Goal: Transaction & Acquisition: Purchase product/service

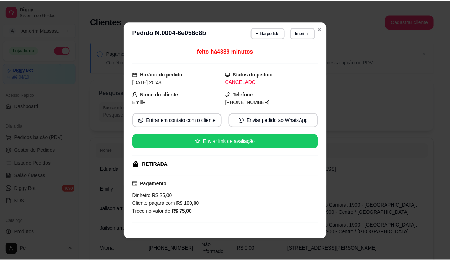
scroll to position [213, 0]
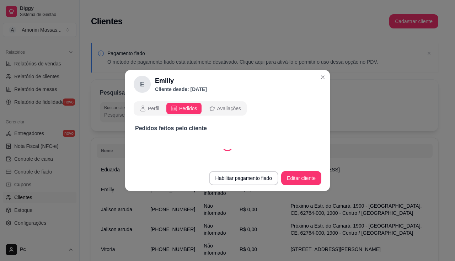
select select "30"
select select "ALL"
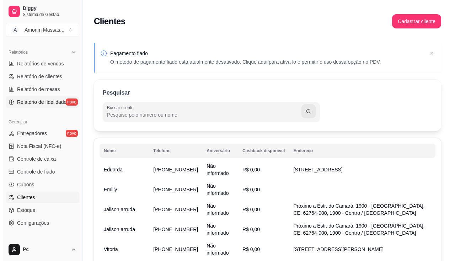
scroll to position [0, 0]
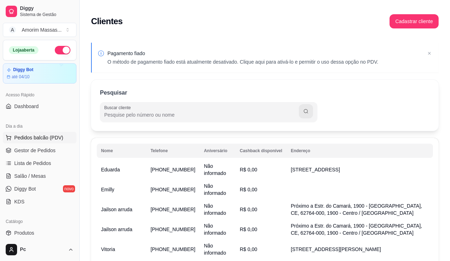
click at [44, 136] on span "Pedidos balcão (PDV)" at bounding box center [38, 137] width 49 height 7
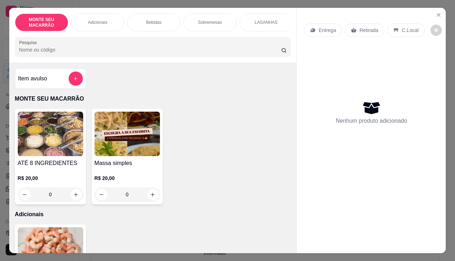
click at [44, 138] on img at bounding box center [50, 134] width 65 height 44
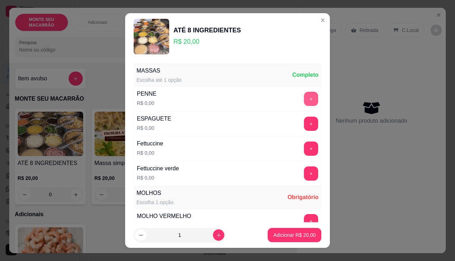
click at [304, 101] on button "+" at bounding box center [311, 99] width 14 height 14
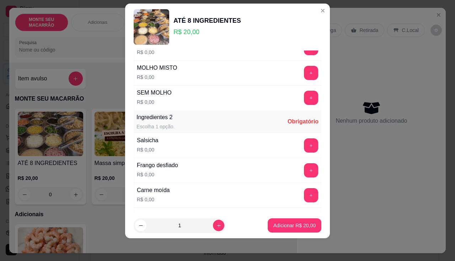
scroll to position [249, 0]
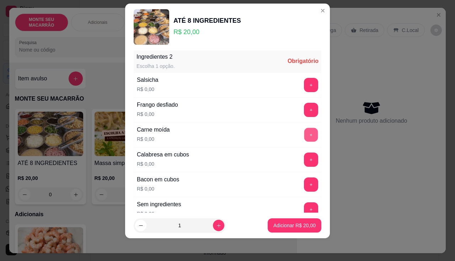
click at [304, 129] on button "+" at bounding box center [311, 135] width 14 height 14
click at [304, 156] on button "+" at bounding box center [311, 159] width 14 height 14
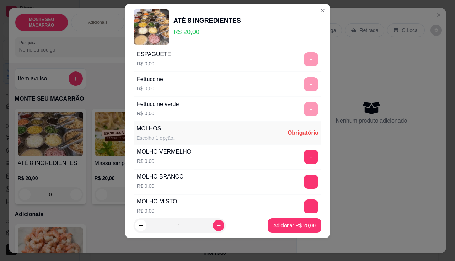
scroll to position [71, 0]
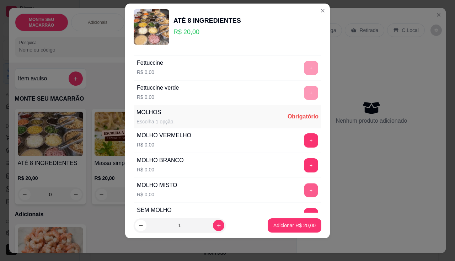
click at [304, 193] on button "+" at bounding box center [311, 190] width 14 height 14
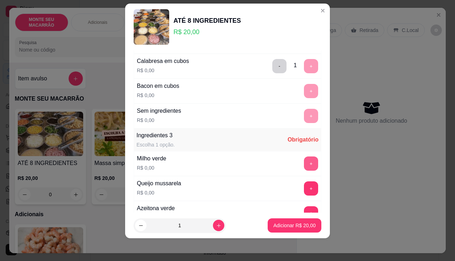
scroll to position [355, 0]
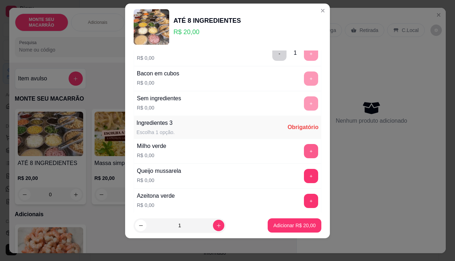
click at [304, 151] on button "+" at bounding box center [311, 151] width 14 height 14
click at [304, 177] on button "+" at bounding box center [311, 176] width 14 height 14
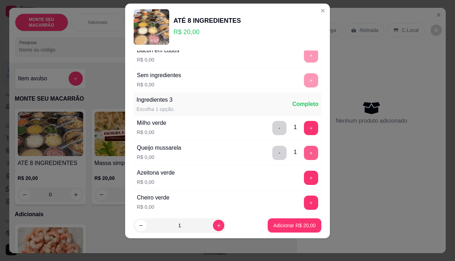
scroll to position [390, 0]
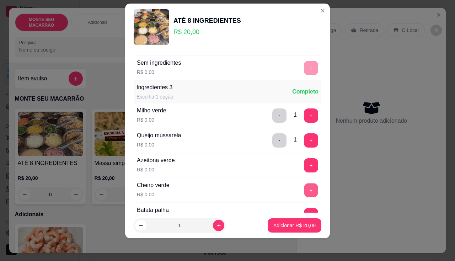
click at [304, 186] on button "+" at bounding box center [311, 190] width 14 height 14
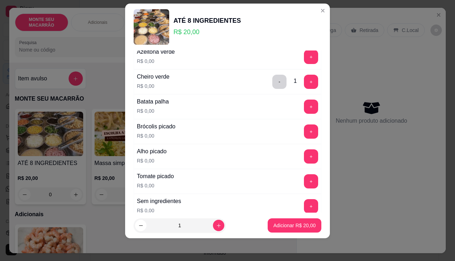
scroll to position [532, 0]
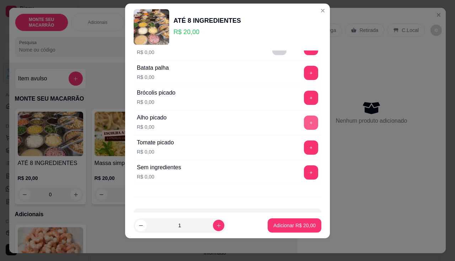
click at [304, 122] on button "+" at bounding box center [311, 123] width 14 height 14
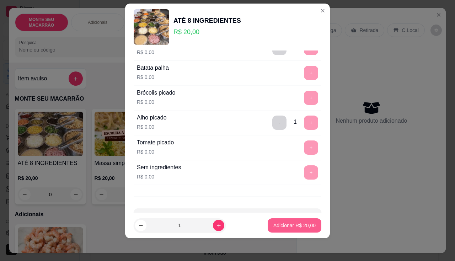
click at [290, 224] on p "Adicionar R$ 20,00" at bounding box center [294, 225] width 42 height 7
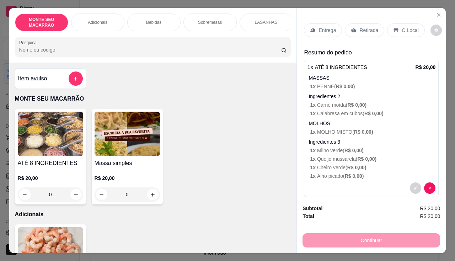
click at [318, 27] on p "Entrega" at bounding box center [326, 30] width 17 height 7
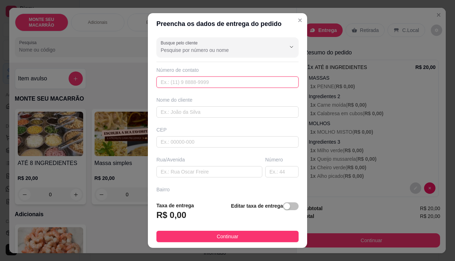
click at [184, 81] on input "text" at bounding box center [227, 81] width 142 height 11
type input "[PHONE_NUMBER]"
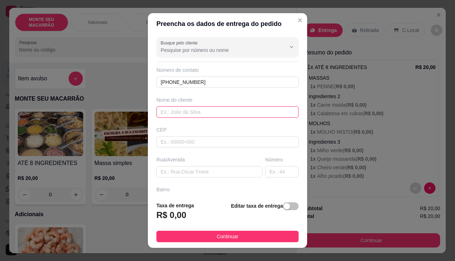
click at [167, 113] on input "text" at bounding box center [227, 111] width 142 height 11
type input "rebeca"
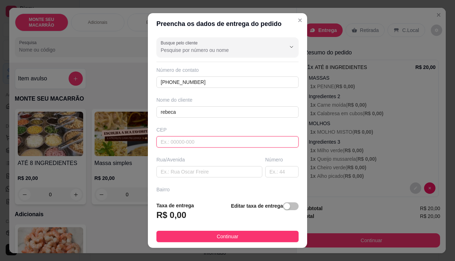
click at [190, 139] on input "text" at bounding box center [227, 141] width 142 height 11
type input "62764000"
type input "Mulungu"
type input "62764000"
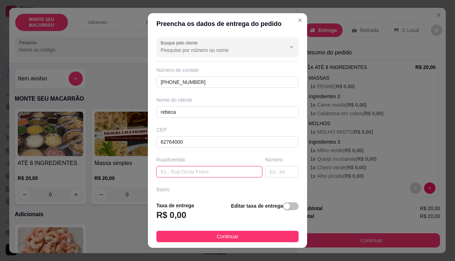
click at [184, 173] on input "text" at bounding box center [209, 171] width 106 height 11
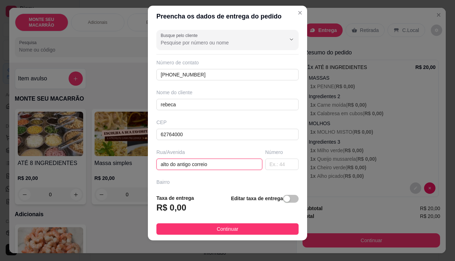
scroll to position [10, 0]
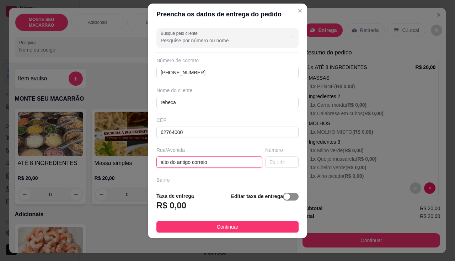
type input "alto do antigo correio"
click at [284, 197] on div "button" at bounding box center [287, 196] width 6 height 6
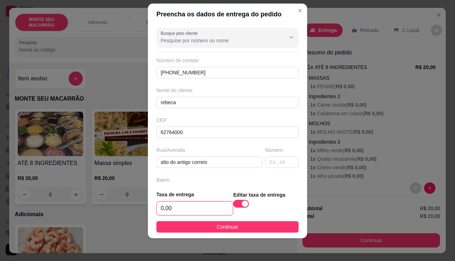
click at [171, 203] on input "0,00" at bounding box center [195, 209] width 76 height 14
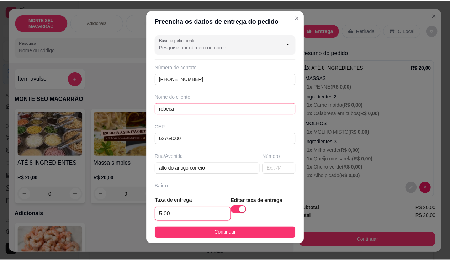
scroll to position [0, 0]
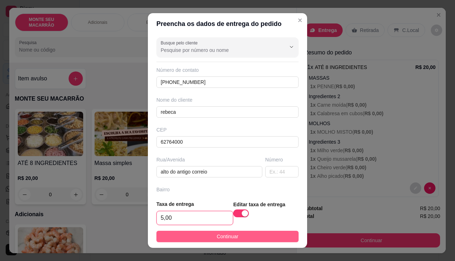
type input "5,00"
click at [217, 235] on span "Continuar" at bounding box center [228, 236] width 22 height 8
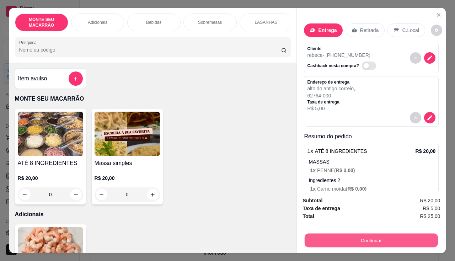
click at [383, 240] on button "Continuar" at bounding box center [371, 241] width 133 height 14
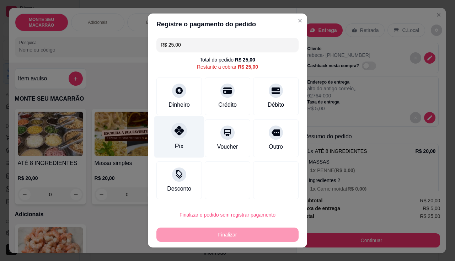
click at [178, 136] on div at bounding box center [179, 131] width 16 height 16
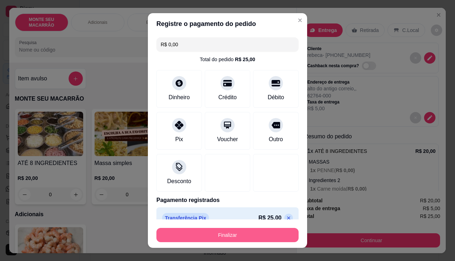
click at [200, 235] on button "Finalizar" at bounding box center [227, 235] width 142 height 14
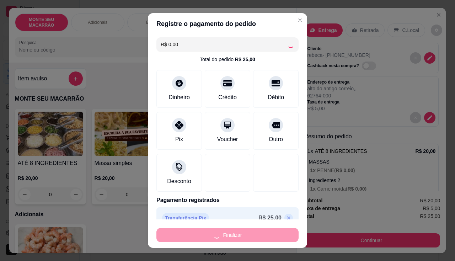
type input "-R$ 25,00"
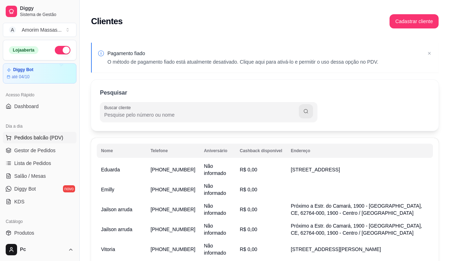
click at [28, 138] on span "Pedidos balcão (PDV)" at bounding box center [38, 137] width 49 height 7
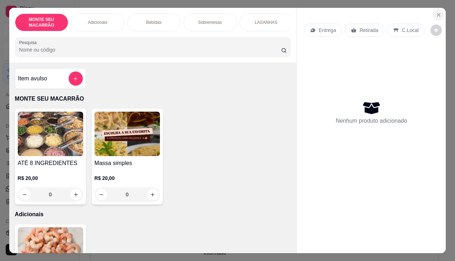
click at [440, 12] on button "Close" at bounding box center [438, 14] width 11 height 11
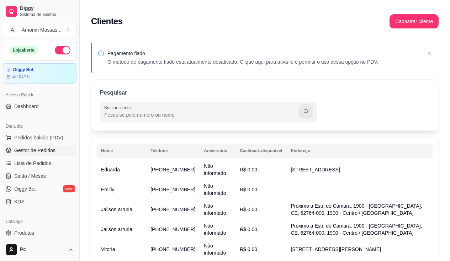
click at [29, 150] on span "Gestor de Pedidos" at bounding box center [34, 150] width 41 height 7
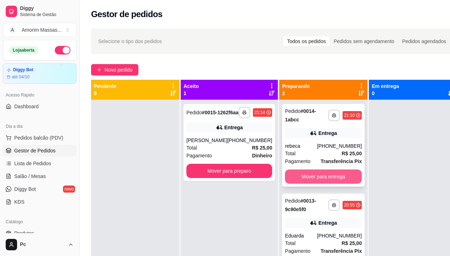
click at [317, 176] on button "Mover para entrega" at bounding box center [323, 176] width 77 height 14
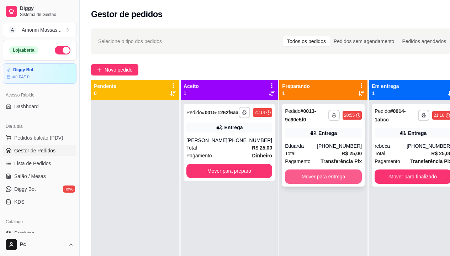
click at [320, 175] on button "Mover para entrega" at bounding box center [323, 176] width 77 height 14
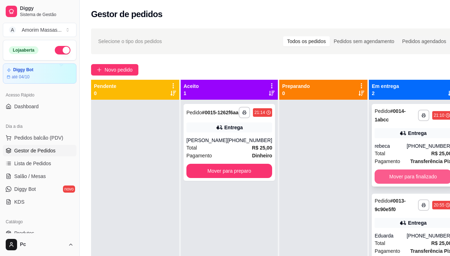
click at [406, 175] on button "Mover para finalizado" at bounding box center [412, 176] width 77 height 14
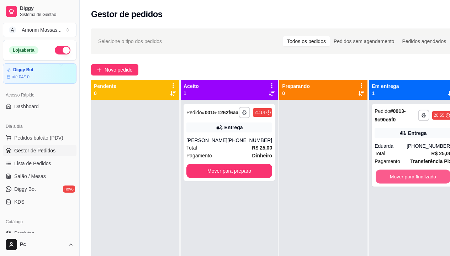
click at [406, 175] on button "Mover para finalizado" at bounding box center [412, 177] width 75 height 14
click at [414, 175] on button "Mover para finalizado" at bounding box center [412, 176] width 77 height 14
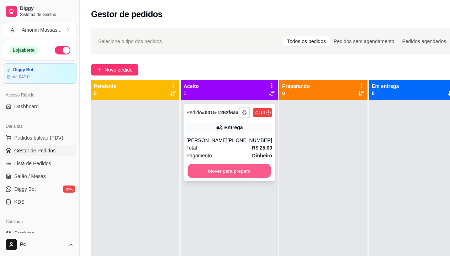
click at [204, 176] on button "Mover para preparo" at bounding box center [229, 171] width 83 height 14
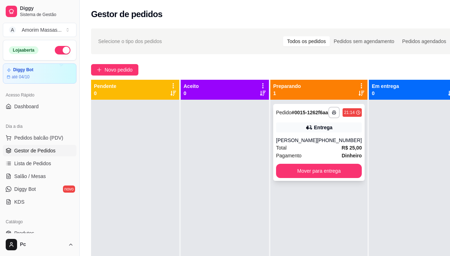
click at [299, 144] on div "[PERSON_NAME]" at bounding box center [296, 139] width 41 height 7
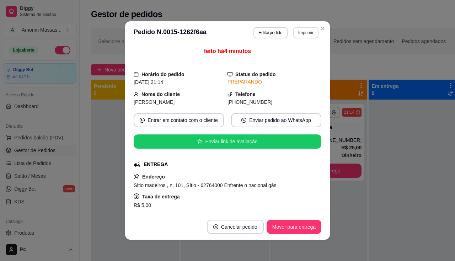
click at [306, 33] on button "Imprimir" at bounding box center [305, 32] width 25 height 11
click at [279, 61] on button "IMPRESSORA" at bounding box center [291, 57] width 52 height 11
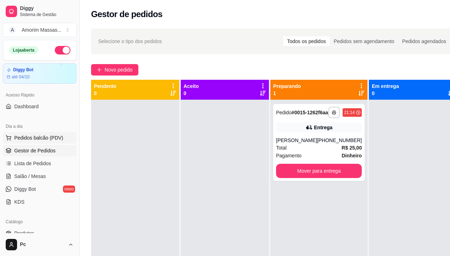
click at [26, 132] on button "Pedidos balcão (PDV)" at bounding box center [40, 137] width 74 height 11
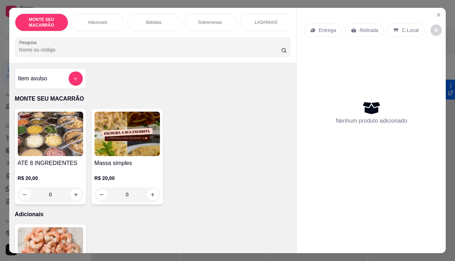
click at [55, 143] on img at bounding box center [50, 134] width 65 height 44
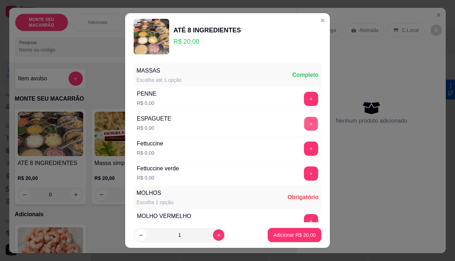
click at [304, 121] on button "+" at bounding box center [311, 124] width 14 height 14
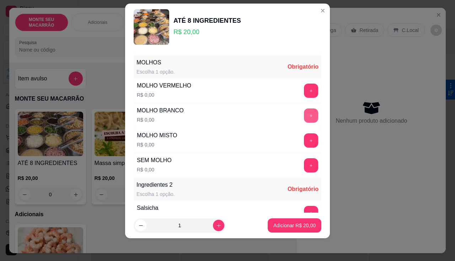
scroll to position [126, 0]
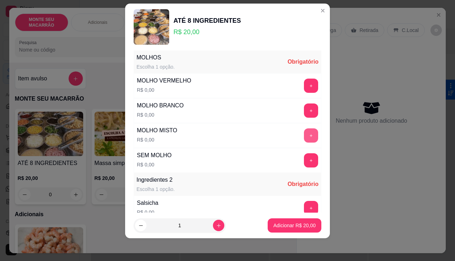
click at [304, 136] on button "+" at bounding box center [311, 135] width 14 height 14
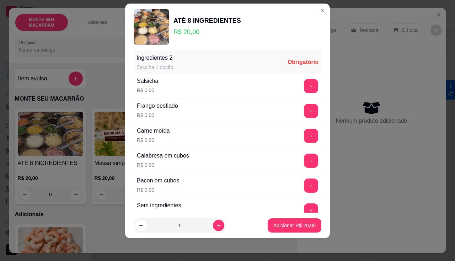
scroll to position [249, 0]
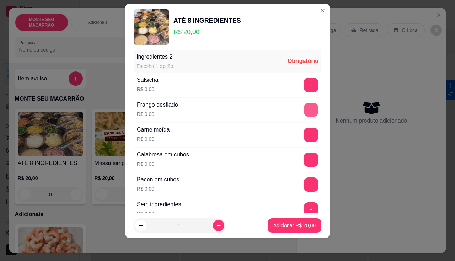
click at [304, 109] on button "+" at bounding box center [311, 110] width 14 height 14
click at [304, 183] on button "+" at bounding box center [311, 184] width 14 height 14
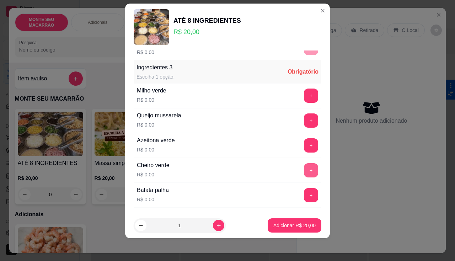
scroll to position [420, 0]
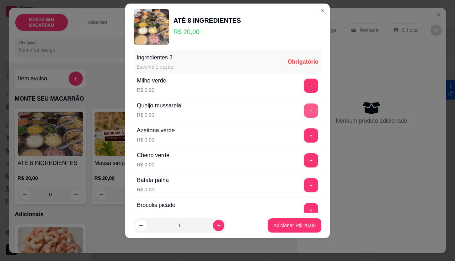
click at [304, 110] on button "+" at bounding box center [311, 110] width 14 height 14
click at [304, 180] on button "+" at bounding box center [311, 185] width 14 height 14
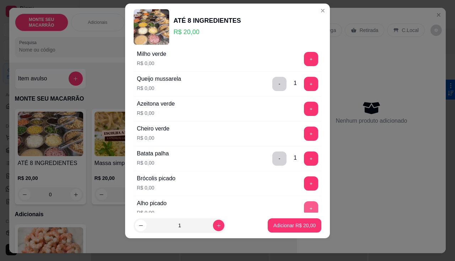
scroll to position [491, 0]
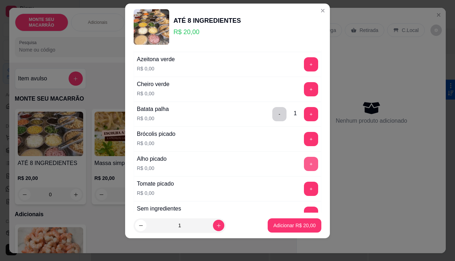
click at [304, 164] on button "+" at bounding box center [311, 164] width 14 height 14
click at [293, 222] on p "Adicionar R$ 20,00" at bounding box center [294, 225] width 41 height 7
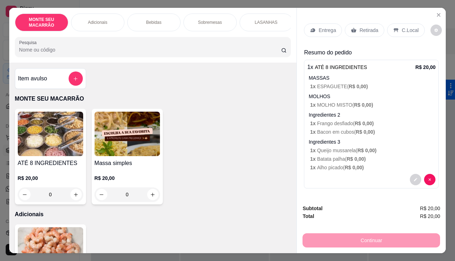
click at [318, 27] on p "Entrega" at bounding box center [326, 30] width 17 height 7
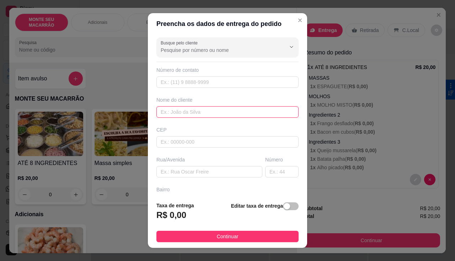
click at [187, 107] on input "text" at bounding box center [227, 111] width 142 height 11
click at [168, 115] on input "[PERSON_NAME]" at bounding box center [227, 111] width 142 height 11
click at [166, 114] on input "[PERSON_NAME]" at bounding box center [227, 111] width 142 height 11
type input "[PERSON_NAME]"
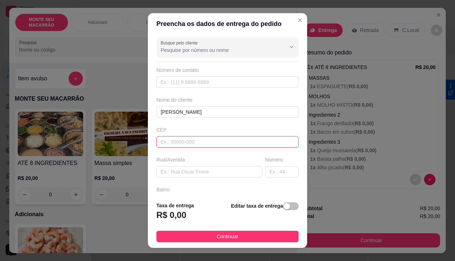
click at [187, 140] on input "text" at bounding box center [227, 141] width 142 height 11
type input "62764000"
type input "Mulungu"
type input "62764000"
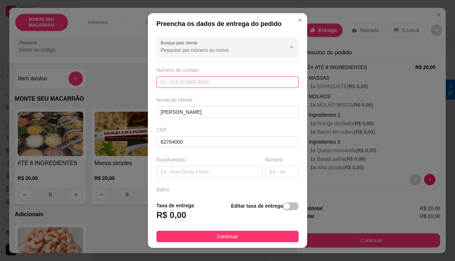
click at [185, 85] on input "text" at bounding box center [227, 81] width 142 height 11
type input "[PHONE_NUMBER]"
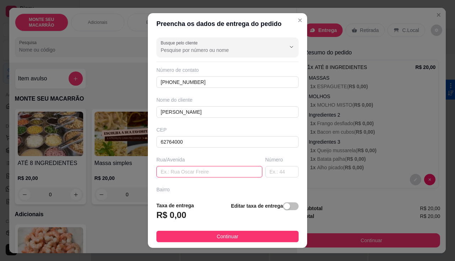
click at [178, 175] on input "text" at bounding box center [209, 171] width 106 height 11
type input "c"
type input "e"
type input "r"
click at [226, 173] on input "R 13 conjunto padre [PERSON_NAME]" at bounding box center [209, 171] width 106 height 11
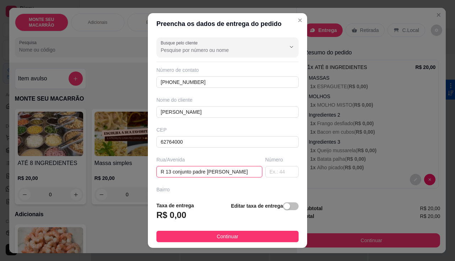
click at [236, 175] on input "R 13 conjunto padre [PERSON_NAME]" at bounding box center [209, 171] width 106 height 11
drag, startPoint x: 238, startPoint y: 175, endPoint x: 237, endPoint y: 168, distance: 6.4
click at [237, 168] on input "R 13 conjunto [DEMOGRAPHIC_DATA] [PERSON_NAME] no bar do seu nemesi" at bounding box center [209, 171] width 106 height 11
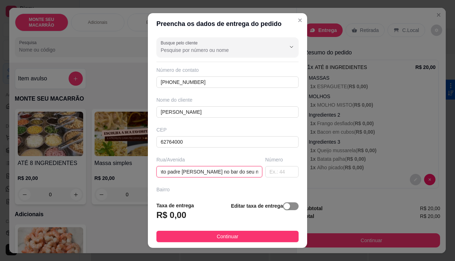
type input "R 13 conjunto padre [PERSON_NAME] no bar do seu nemesoi"
click at [287, 204] on span "button" at bounding box center [291, 206] width 16 height 8
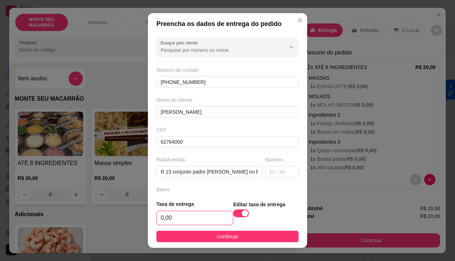
click at [189, 215] on input "0,00" at bounding box center [195, 218] width 76 height 14
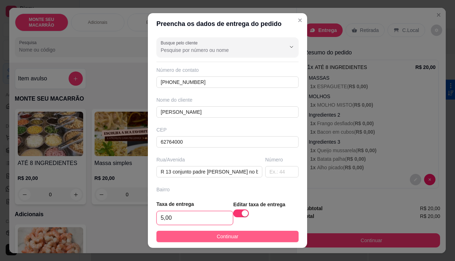
type input "5,00"
click at [195, 234] on button "Continuar" at bounding box center [227, 236] width 142 height 11
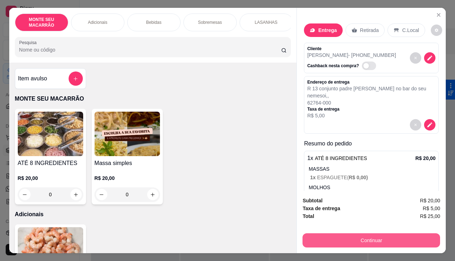
click at [342, 237] on button "Continuar" at bounding box center [371, 240] width 138 height 14
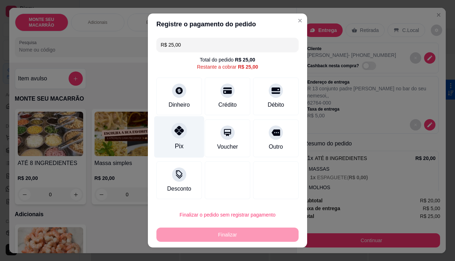
click at [175, 133] on icon at bounding box center [179, 130] width 9 height 9
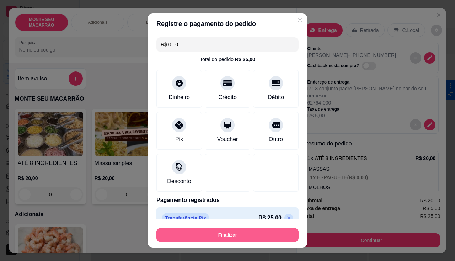
click at [212, 238] on button "Finalizar" at bounding box center [227, 235] width 142 height 14
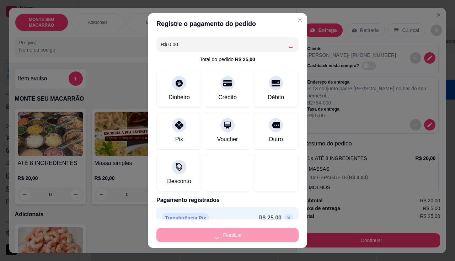
type input "-R$ 25,00"
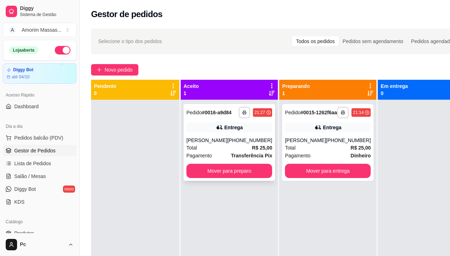
click at [234, 144] on div "[PHONE_NUMBER]" at bounding box center [249, 139] width 45 height 7
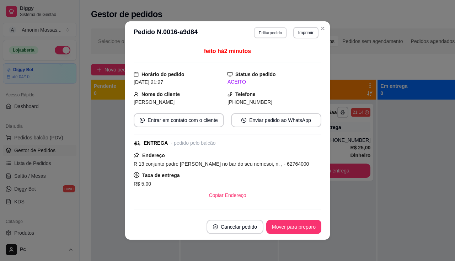
click at [265, 34] on button "Editar pedido" at bounding box center [270, 32] width 33 height 11
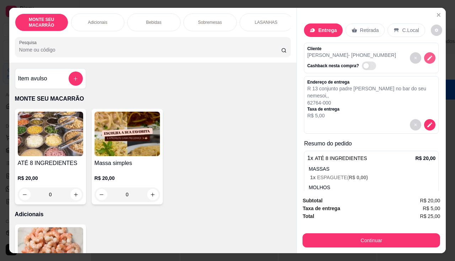
click at [428, 55] on icon "decrease-product-quantity" at bounding box center [430, 57] width 5 height 5
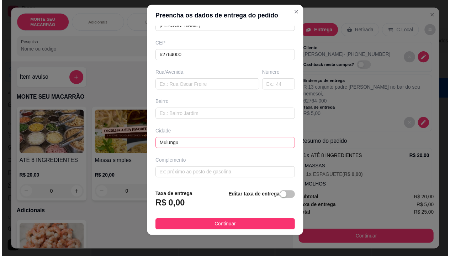
scroll to position [10, 0]
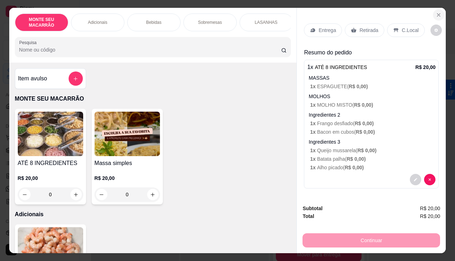
click at [436, 12] on icon "Close" at bounding box center [439, 15] width 6 height 6
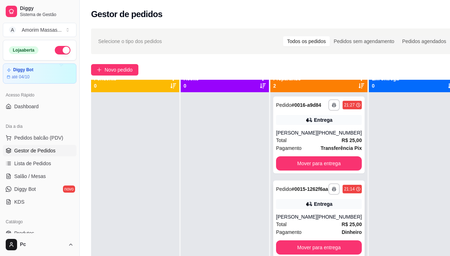
scroll to position [20, 0]
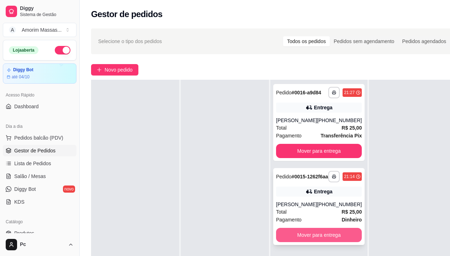
click at [304, 242] on button "Mover para entrega" at bounding box center [319, 234] width 86 height 14
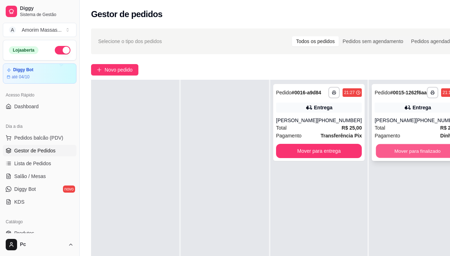
click at [410, 151] on button "Mover para finalizado" at bounding box center [417, 151] width 83 height 14
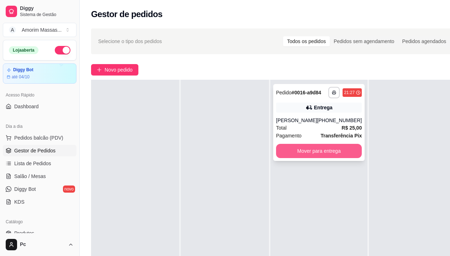
click at [321, 154] on button "Mover para entrega" at bounding box center [319, 151] width 86 height 14
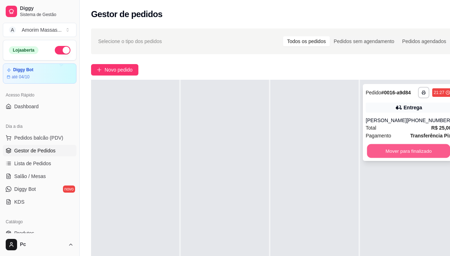
click at [415, 152] on button "Mover para finalizado" at bounding box center [408, 151] width 83 height 14
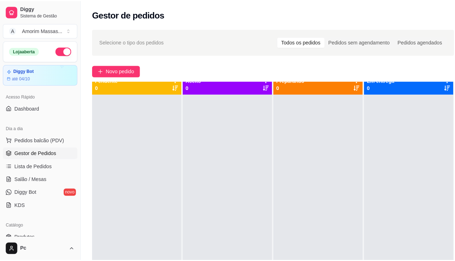
scroll to position [0, 0]
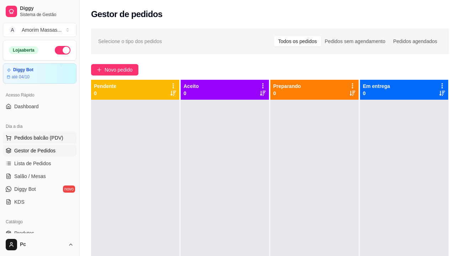
click at [27, 137] on span "Pedidos balcão (PDV)" at bounding box center [38, 137] width 49 height 7
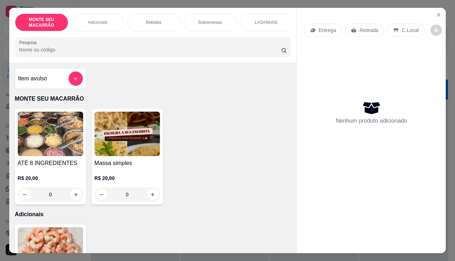
click at [142, 143] on img at bounding box center [127, 134] width 65 height 44
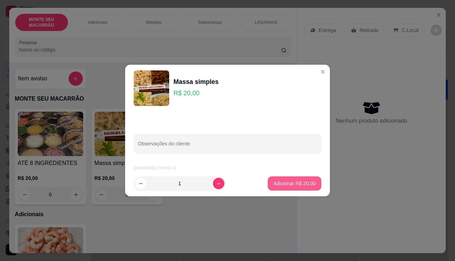
click at [285, 181] on p "Adicionar R$ 20,00" at bounding box center [294, 183] width 42 height 7
type input "1"
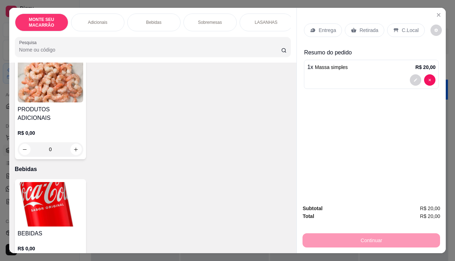
scroll to position [213, 0]
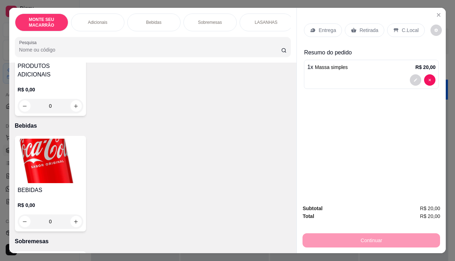
click at [45, 161] on img at bounding box center [50, 161] width 65 height 44
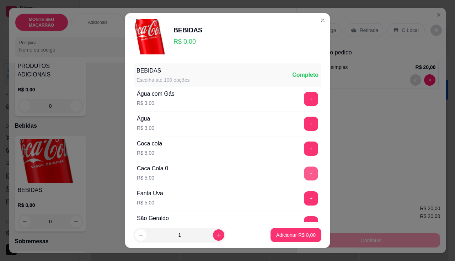
click at [304, 171] on button "+" at bounding box center [311, 173] width 14 height 14
click at [295, 232] on p "Adicionar R$ 5,00" at bounding box center [296, 235] width 38 height 7
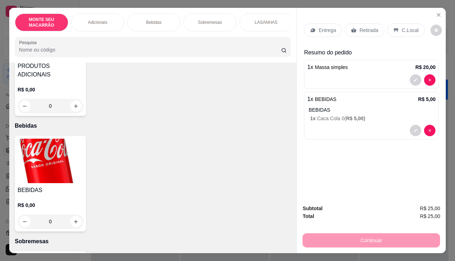
click at [320, 28] on p "Entrega" at bounding box center [326, 30] width 17 height 7
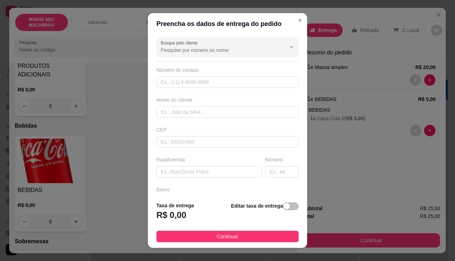
click at [292, 206] on footer "Taxa de entrega R$ 0,00 Editar taxa de entrega Continuar" at bounding box center [227, 222] width 159 height 52
click at [289, 206] on span "button" at bounding box center [291, 206] width 16 height 8
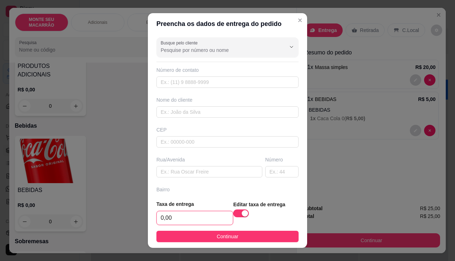
click at [173, 216] on input "0,00" at bounding box center [195, 218] width 76 height 14
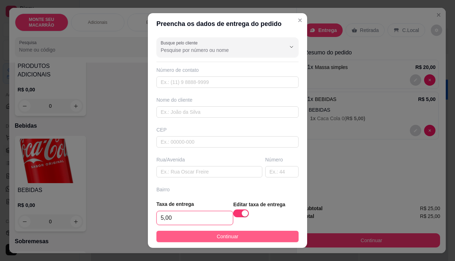
type input "5,00"
click at [200, 236] on button "Continuar" at bounding box center [227, 236] width 142 height 11
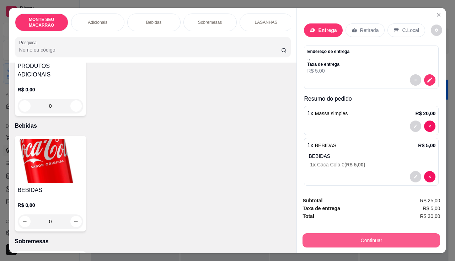
click at [320, 236] on button "Continuar" at bounding box center [371, 240] width 138 height 14
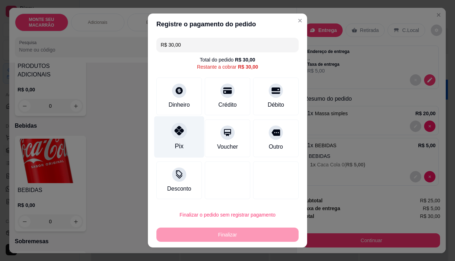
click at [181, 138] on div "Pix" at bounding box center [179, 137] width 50 height 42
type input "R$ 0,00"
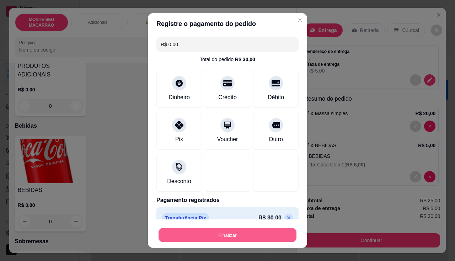
click at [209, 237] on button "Finalizar" at bounding box center [228, 235] width 138 height 14
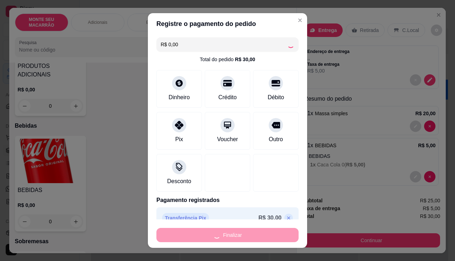
type input "0"
type input "-R$ 30,00"
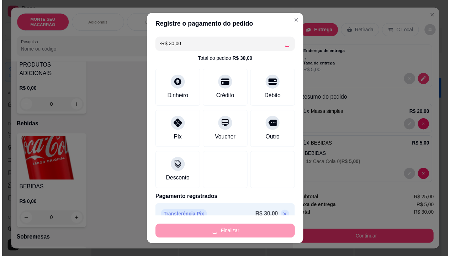
scroll to position [213, 0]
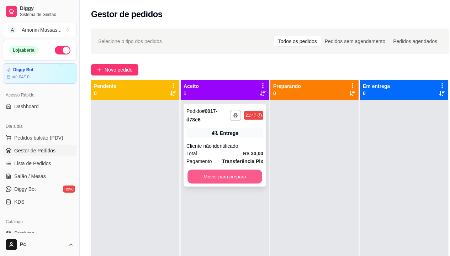
click at [210, 174] on button "Mover para preparo" at bounding box center [224, 177] width 75 height 14
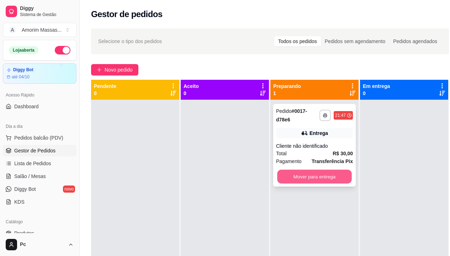
click at [297, 173] on button "Mover para entrega" at bounding box center [314, 177] width 75 height 14
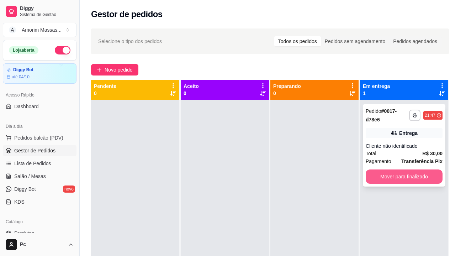
click at [391, 178] on button "Mover para finalizado" at bounding box center [403, 176] width 77 height 14
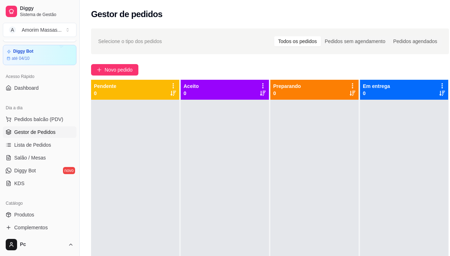
scroll to position [36, 0]
